Goal: Task Accomplishment & Management: Use online tool/utility

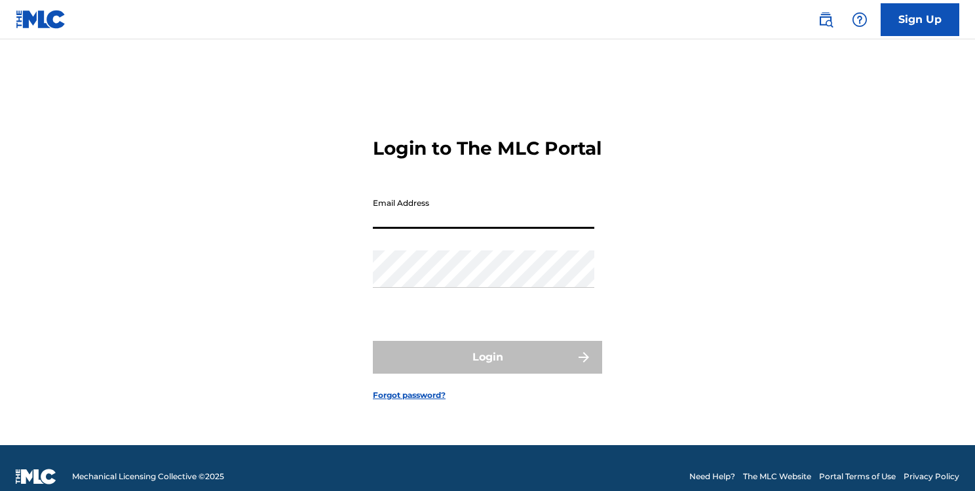
click at [509, 223] on input "Email Address" at bounding box center [483, 209] width 221 height 37
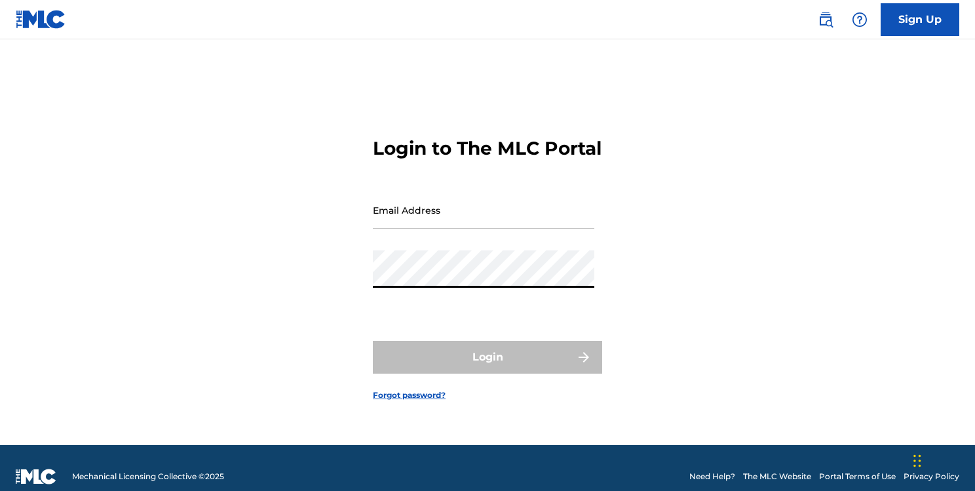
type input "[EMAIL_ADDRESS][DOMAIN_NAME]"
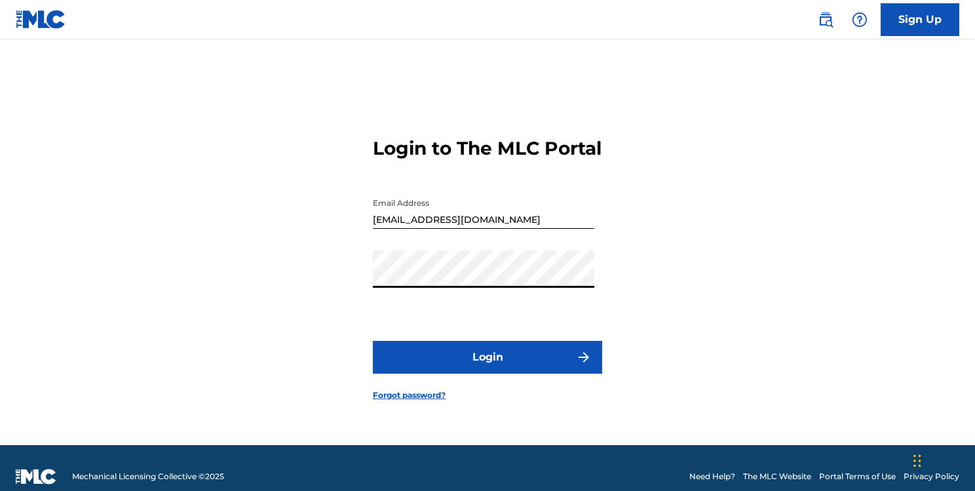
click at [536, 366] on button "Login" at bounding box center [487, 357] width 229 height 33
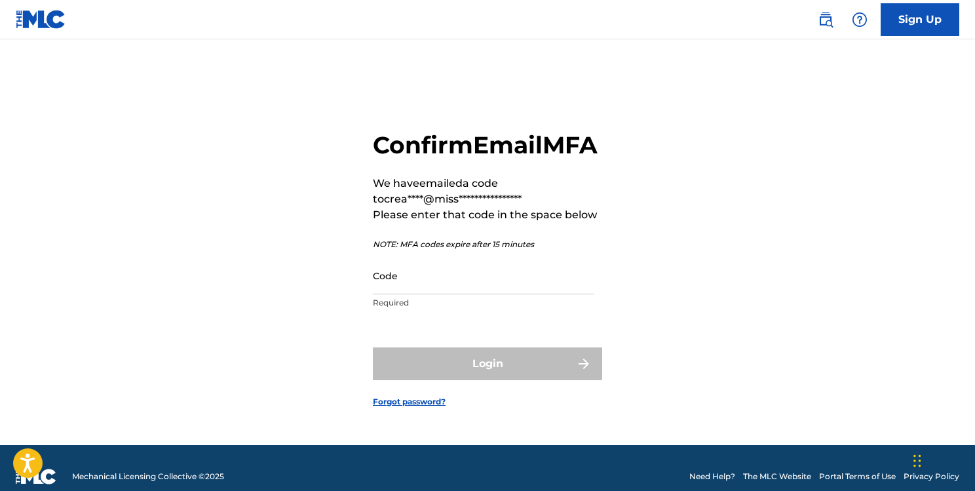
click at [457, 294] on input "Code" at bounding box center [483, 275] width 221 height 37
paste input "495352"
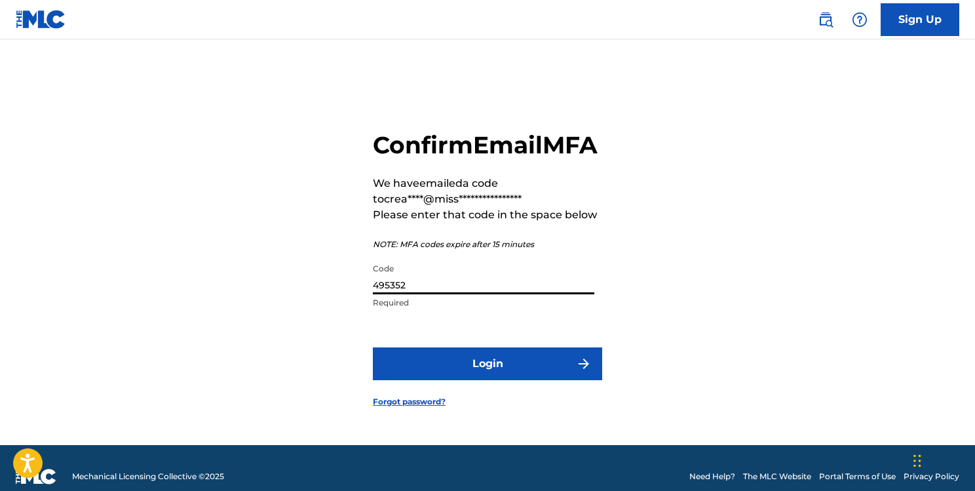
type input "495352"
click at [468, 380] on button "Login" at bounding box center [487, 363] width 229 height 33
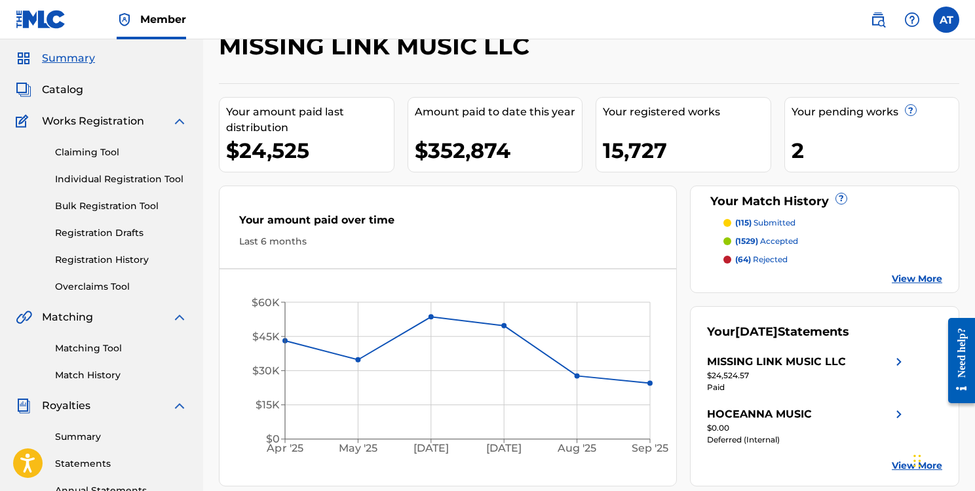
scroll to position [50, 0]
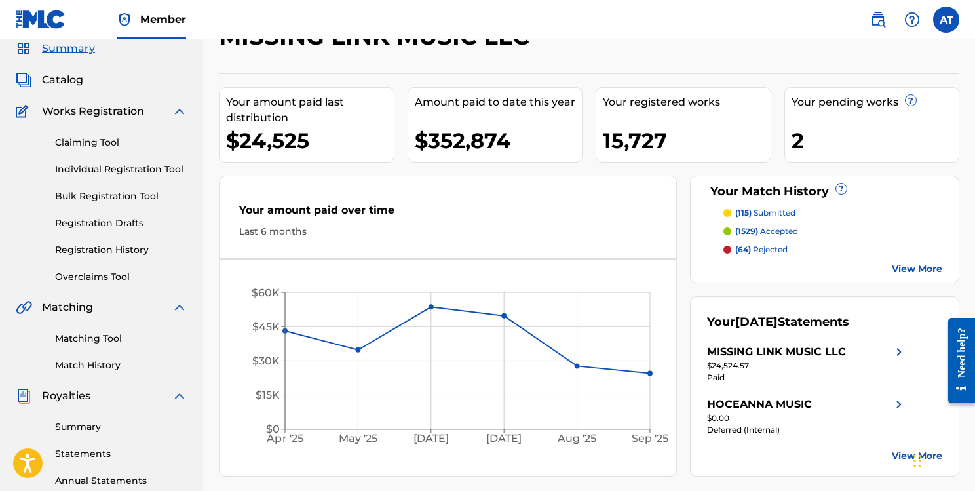
click at [109, 337] on link "Matching Tool" at bounding box center [121, 338] width 132 height 14
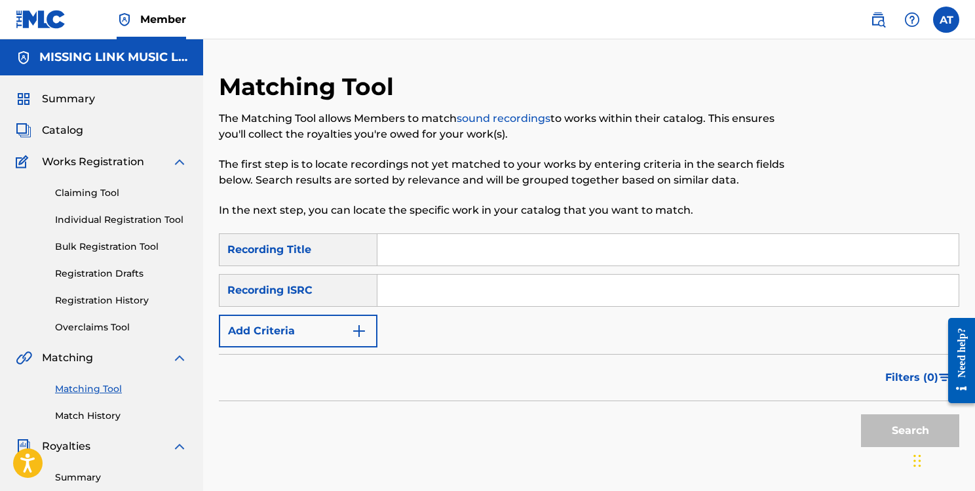
click at [351, 326] on img "Search Form" at bounding box center [359, 331] width 16 height 16
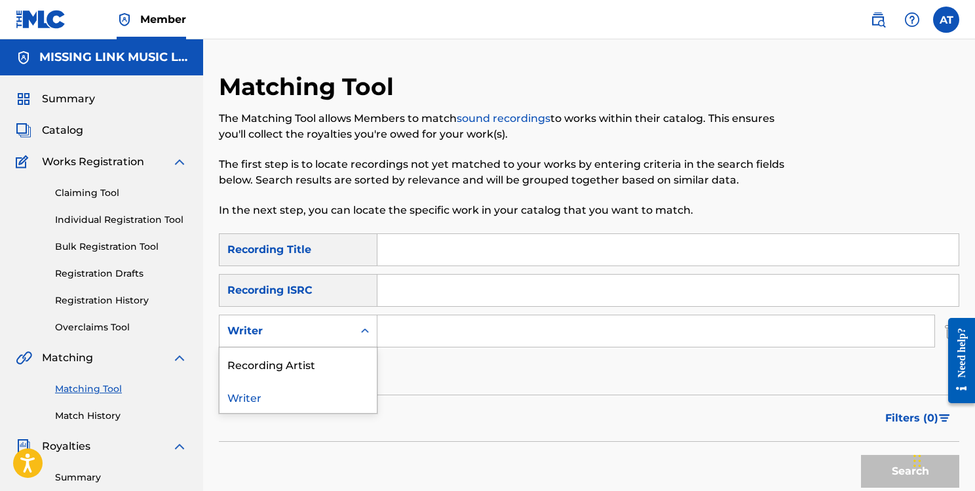
click at [350, 326] on div "Writer" at bounding box center [286, 330] width 134 height 25
click at [333, 360] on div "Recording Artist" at bounding box center [297, 363] width 157 height 33
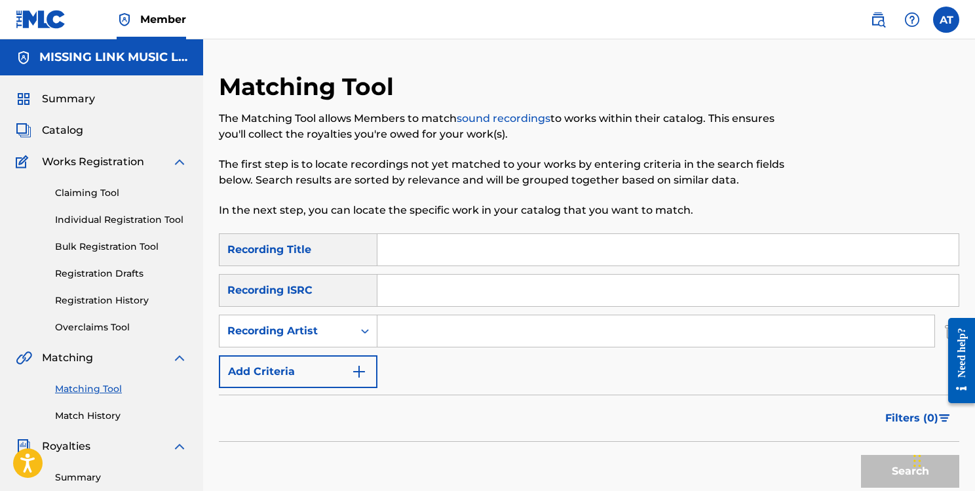
click at [473, 328] on input "Search Form" at bounding box center [655, 330] width 557 height 31
type input "[PERSON_NAME]"
click at [882, 464] on button "Search" at bounding box center [910, 471] width 98 height 33
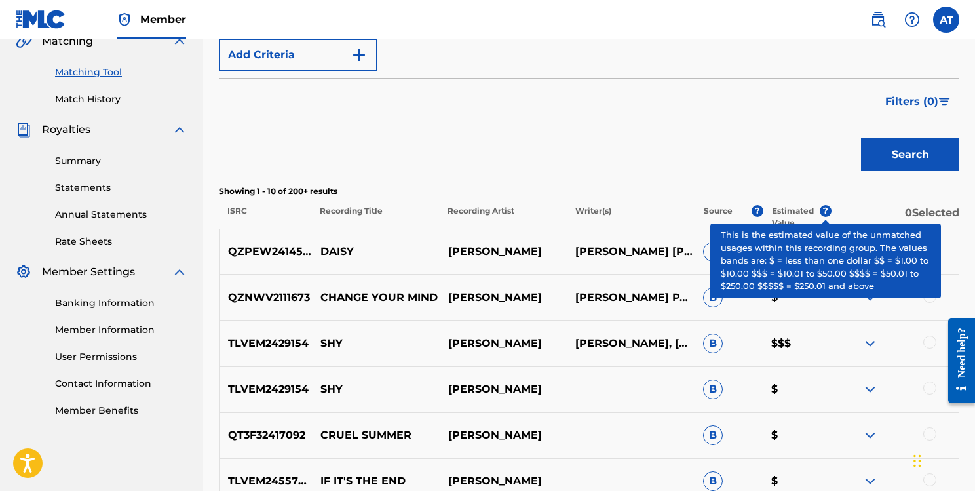
scroll to position [275, 0]
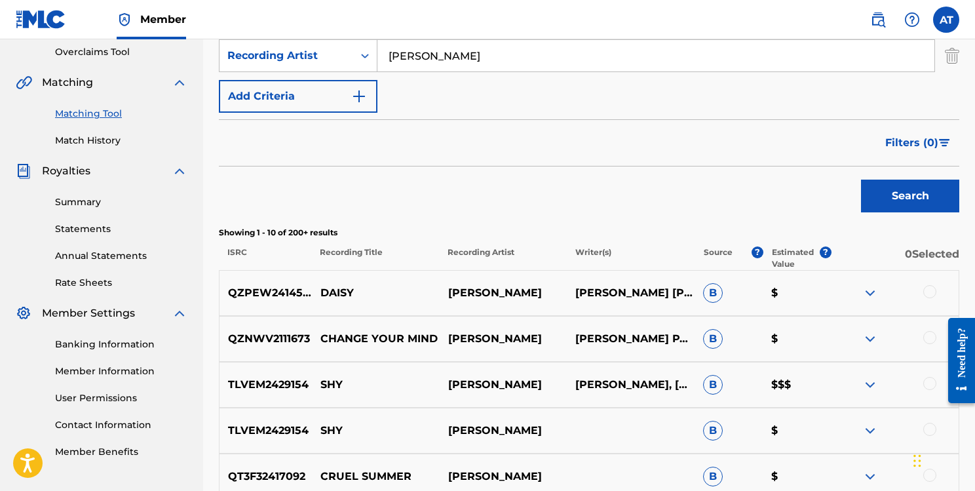
click at [945, 148] on button "Filters ( 0 )" at bounding box center [918, 142] width 82 height 33
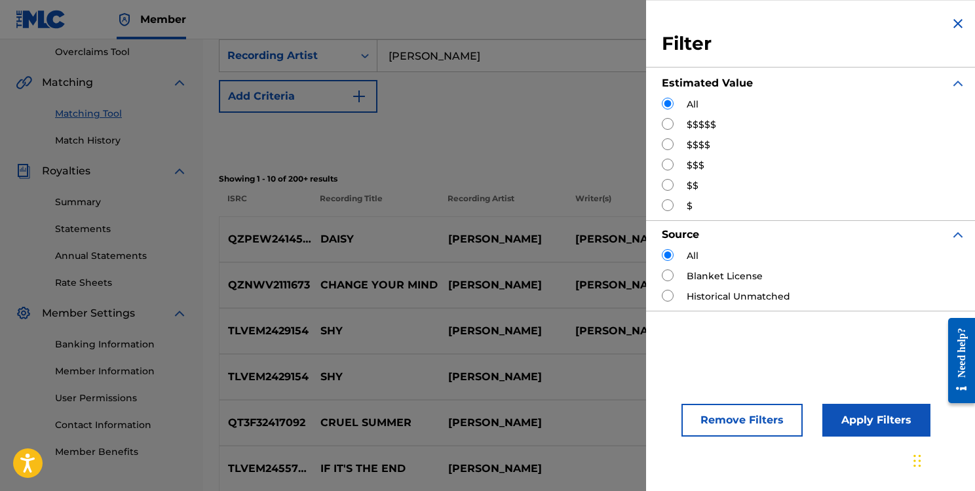
click at [671, 125] on input "Search Form" at bounding box center [668, 124] width 12 height 12
radio input "true"
click at [867, 424] on button "Apply Filters" at bounding box center [876, 419] width 108 height 33
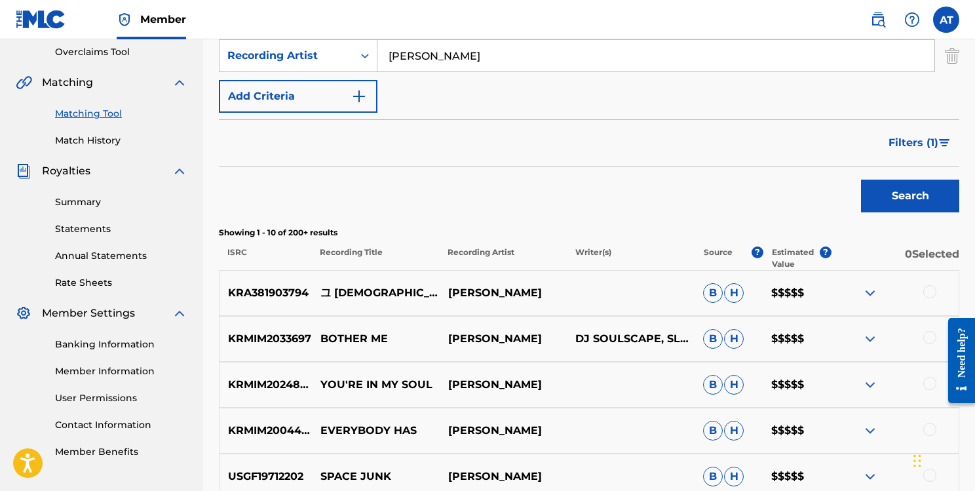
click at [937, 141] on span "Filters ( 1 )" at bounding box center [913, 143] width 50 height 16
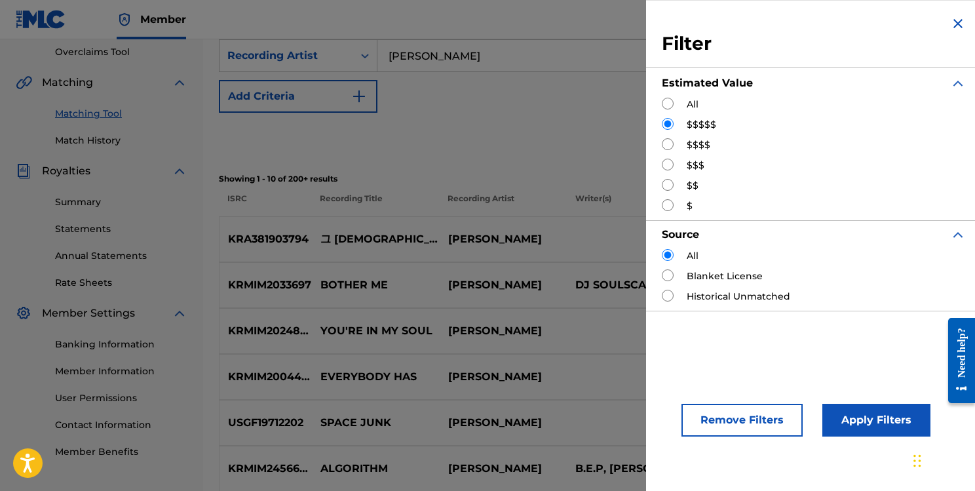
click at [669, 143] on input "Search Form" at bounding box center [668, 144] width 12 height 12
radio input "true"
click at [840, 405] on button "Apply Filters" at bounding box center [876, 419] width 108 height 33
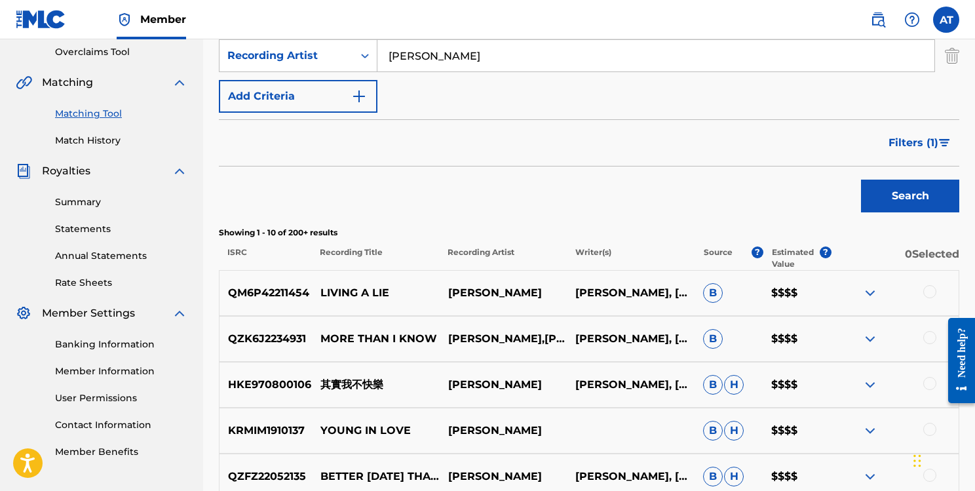
scroll to position [297, 0]
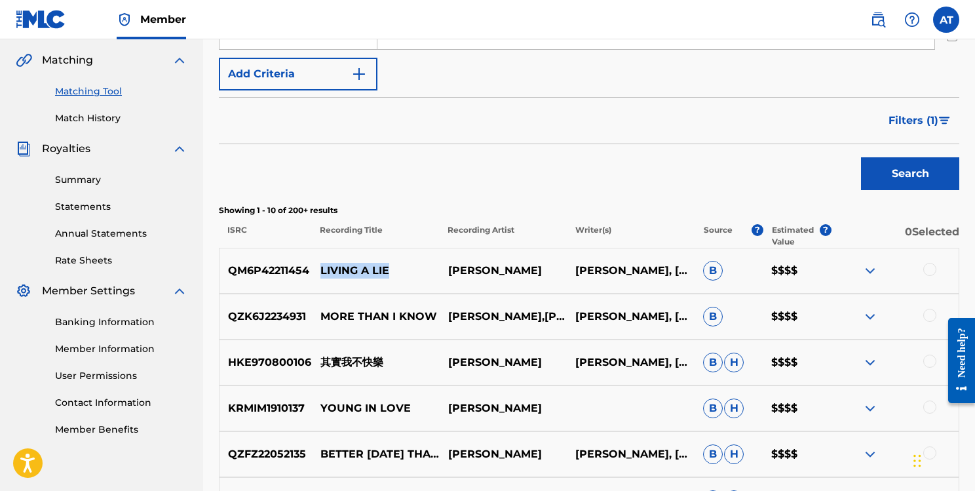
drag, startPoint x: 319, startPoint y: 269, endPoint x: 392, endPoint y: 269, distance: 73.4
click at [392, 269] on p "LIVING A LIE" at bounding box center [375, 271] width 128 height 16
drag, startPoint x: 804, startPoint y: 312, endPoint x: 754, endPoint y: 312, distance: 50.4
click at [754, 312] on div "QZK6J2234931 MORE THAN I KNOW [PERSON_NAME],[PERSON_NAME] [PERSON_NAME], [PERSO…" at bounding box center [589, 316] width 740 height 46
click at [938, 126] on button "Filters ( 1 )" at bounding box center [919, 120] width 79 height 33
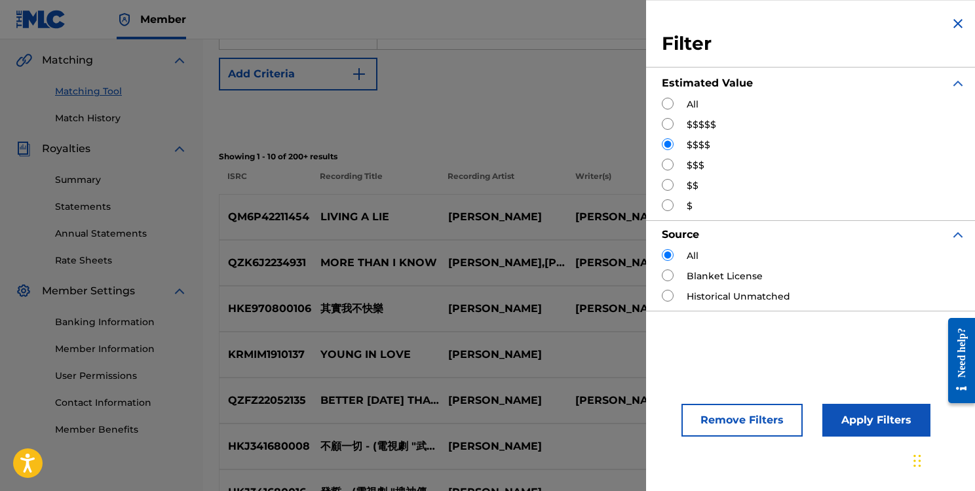
click at [672, 163] on input "Search Form" at bounding box center [668, 165] width 12 height 12
radio input "true"
click at [854, 417] on button "Apply Filters" at bounding box center [876, 419] width 108 height 33
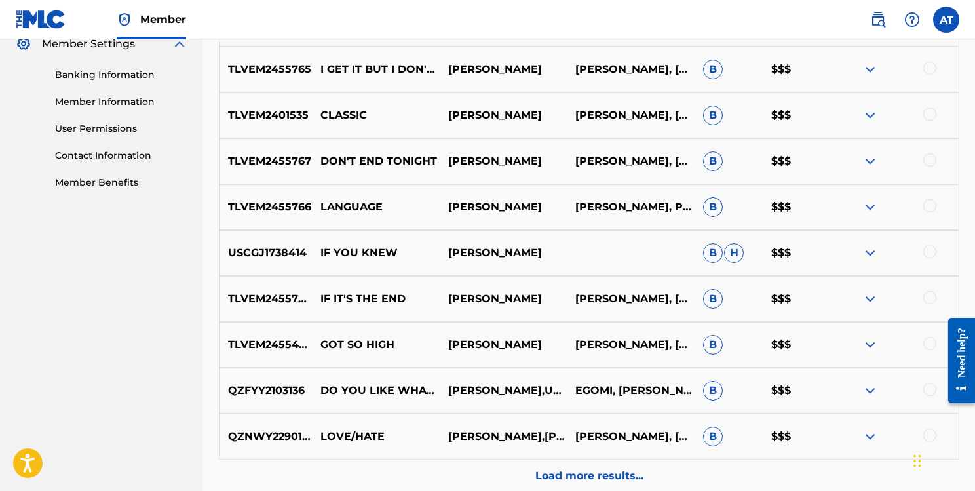
scroll to position [563, 0]
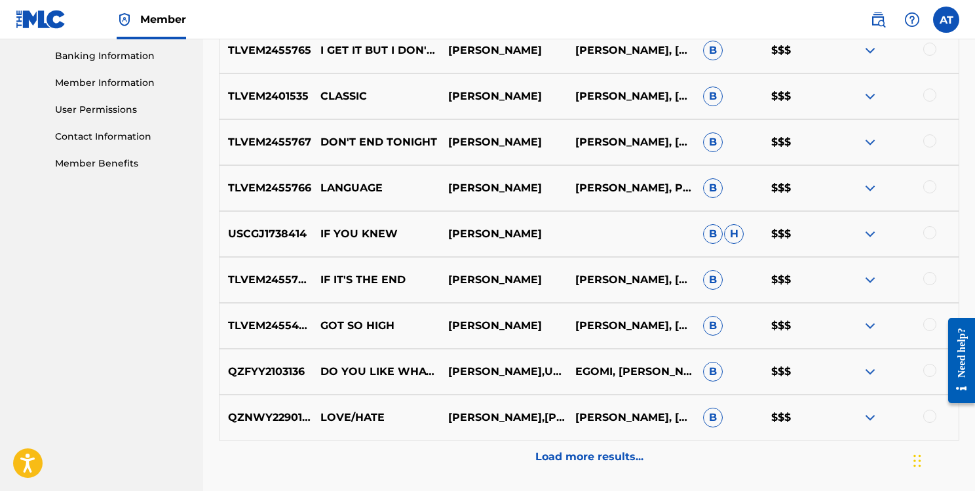
click at [600, 464] on p "Load more results..." at bounding box center [589, 457] width 108 height 16
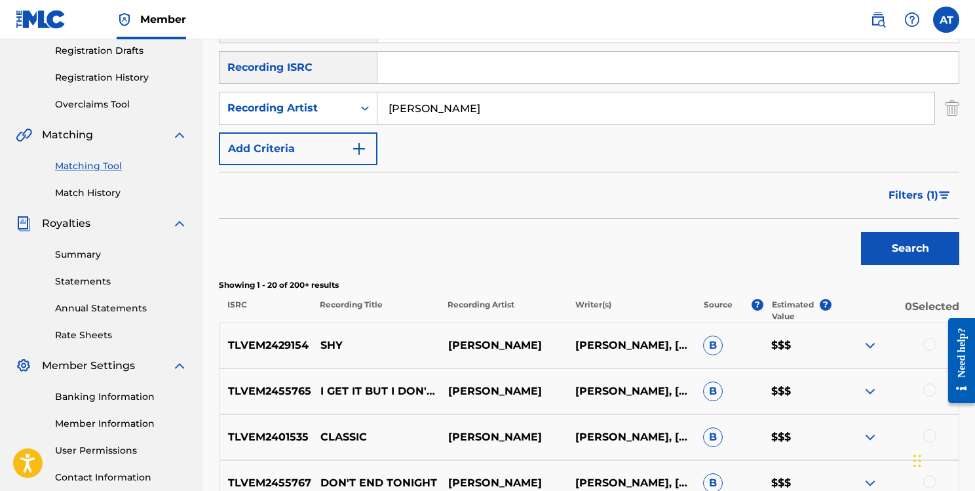
scroll to position [212, 0]
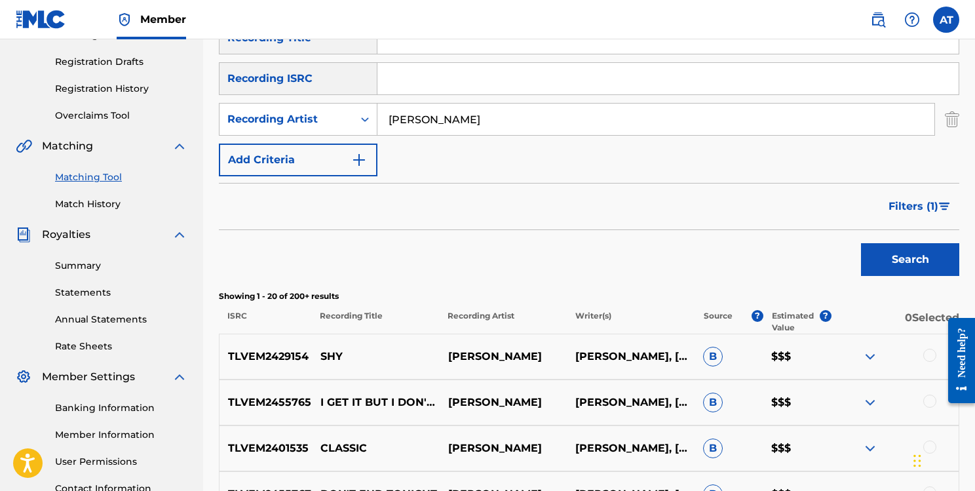
click at [937, 201] on span "Filters ( 1 )" at bounding box center [913, 206] width 50 height 16
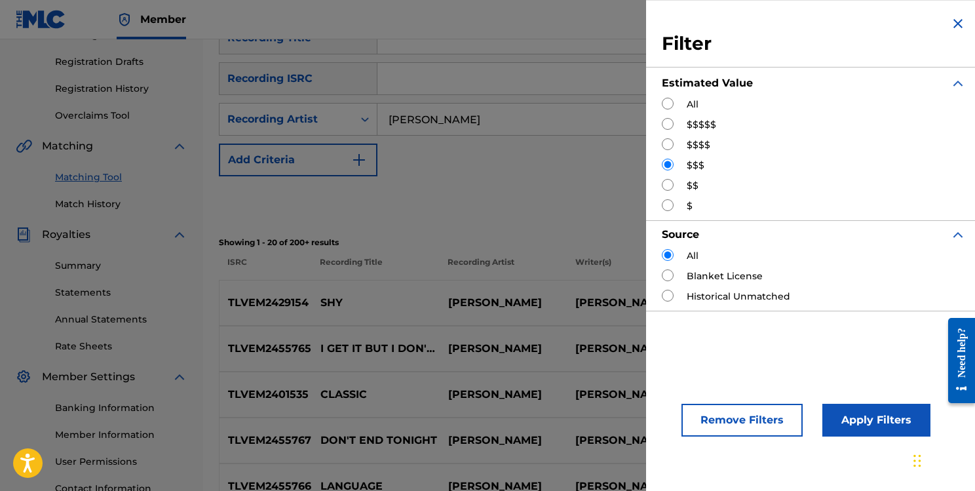
click at [666, 188] on input "Search Form" at bounding box center [668, 185] width 12 height 12
radio input "true"
click at [861, 415] on button "Apply Filters" at bounding box center [876, 419] width 108 height 33
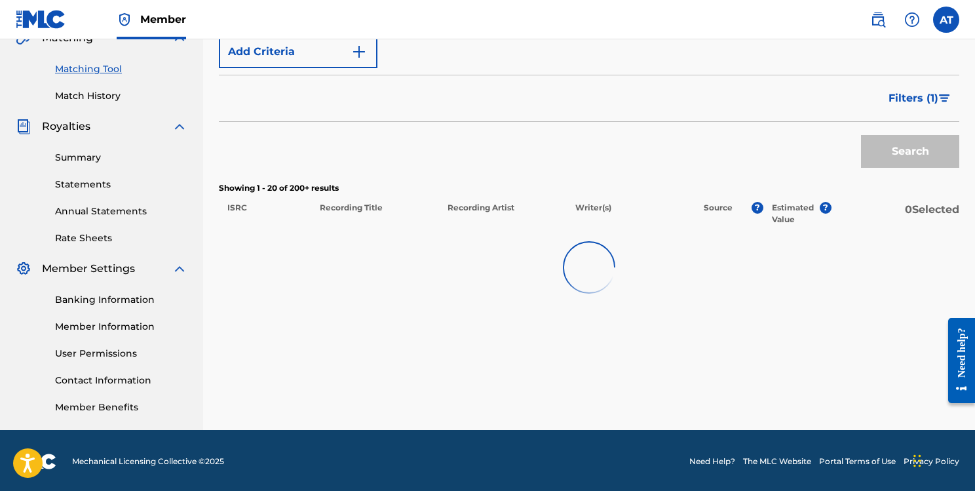
scroll to position [322, 0]
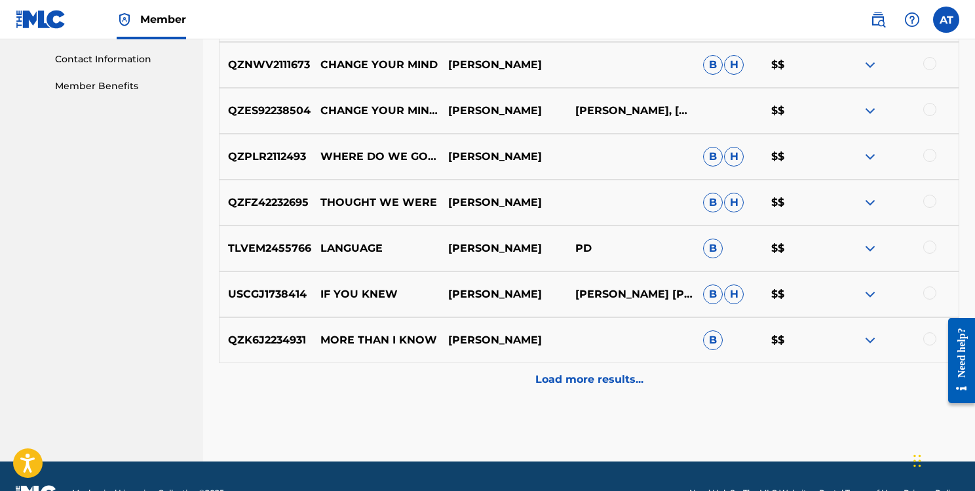
click at [592, 380] on p "Load more results..." at bounding box center [589, 379] width 108 height 16
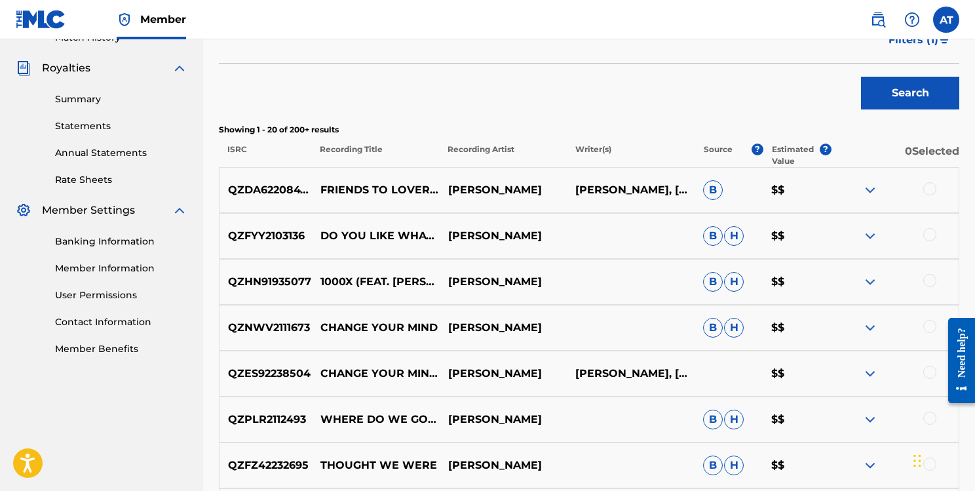
scroll to position [355, 0]
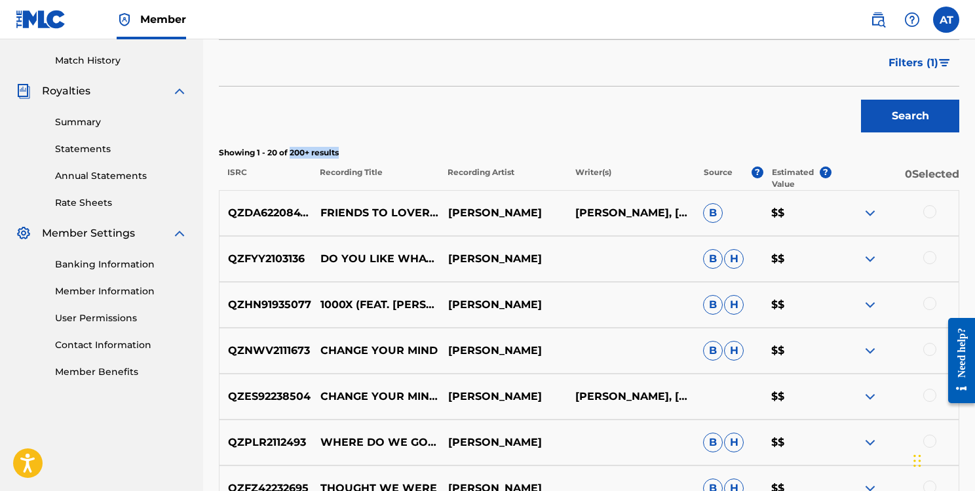
drag, startPoint x: 290, startPoint y: 149, endPoint x: 354, endPoint y: 149, distance: 64.8
click at [354, 149] on p "Showing 1 - 20 of 200+ results" at bounding box center [589, 153] width 740 height 12
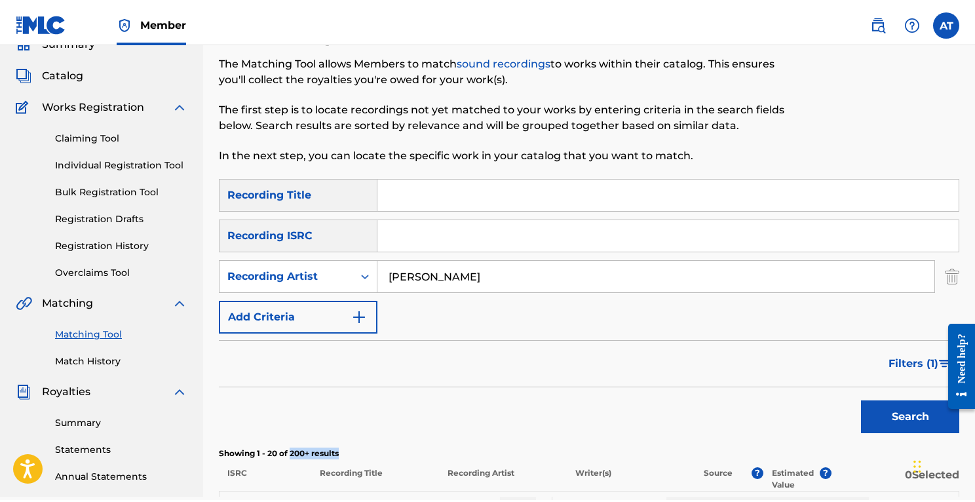
scroll to position [59, 0]
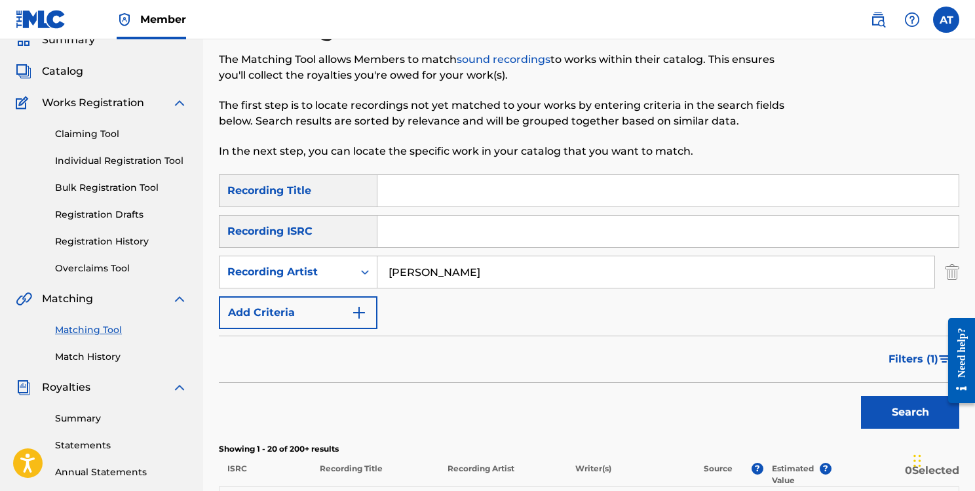
click at [603, 285] on input "[PERSON_NAME]" at bounding box center [655, 271] width 557 height 31
